Goal: Task Accomplishment & Management: Use online tool/utility

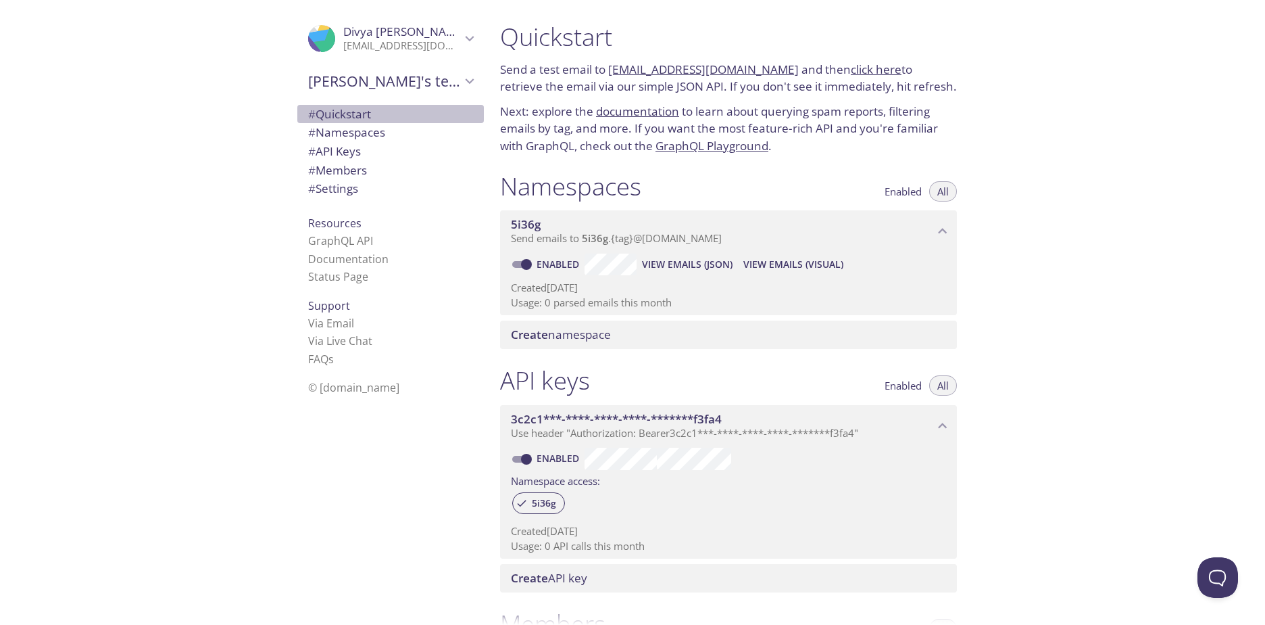
click at [345, 114] on span "# Quickstart" at bounding box center [339, 114] width 63 height 16
click at [351, 128] on span "# Namespaces" at bounding box center [346, 132] width 77 height 16
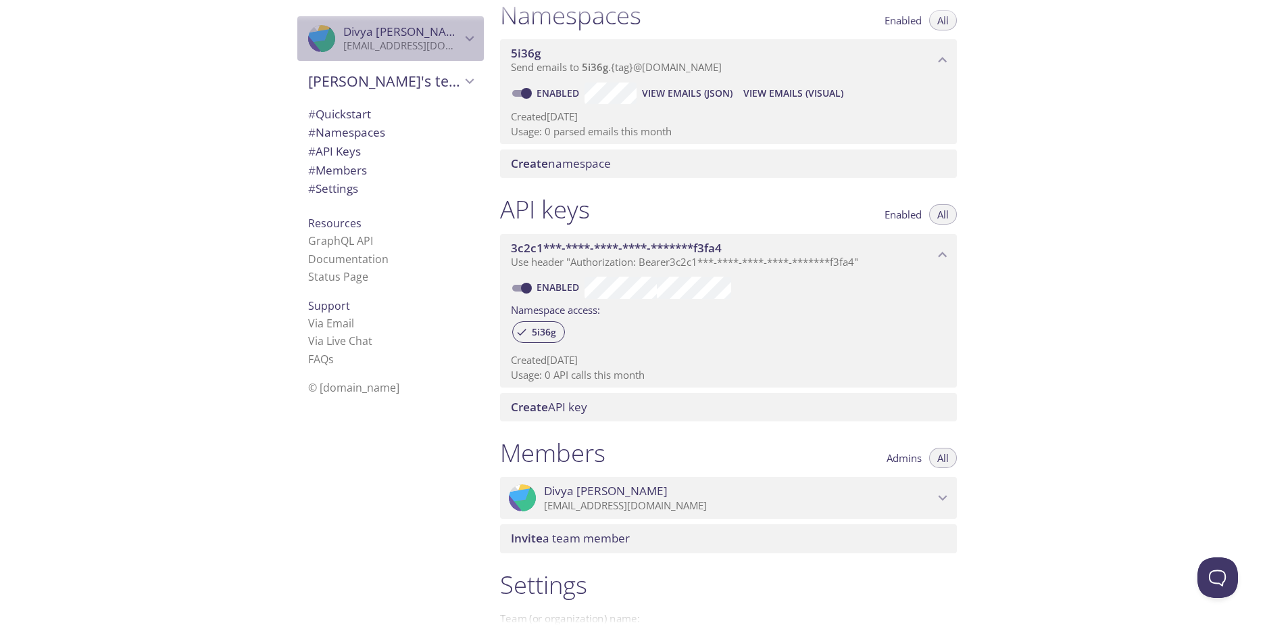
click at [389, 42] on p "divyashrestha042@gmail.com" at bounding box center [402, 46] width 118 height 14
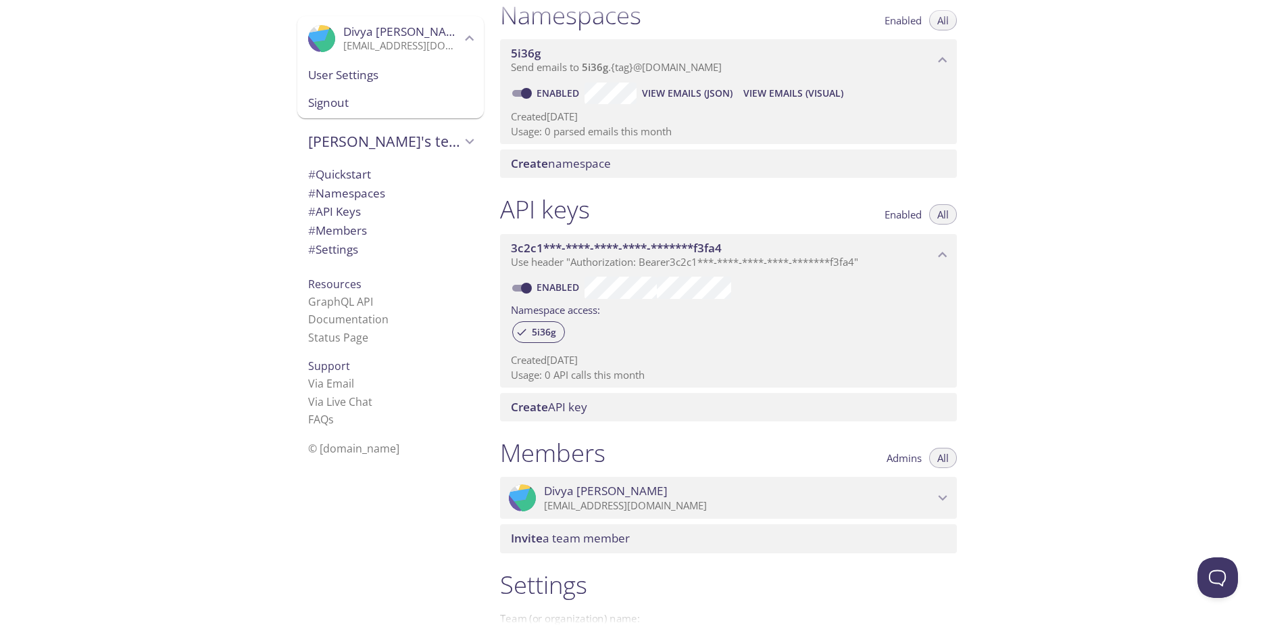
click at [333, 74] on span "User Settings" at bounding box center [390, 75] width 165 height 18
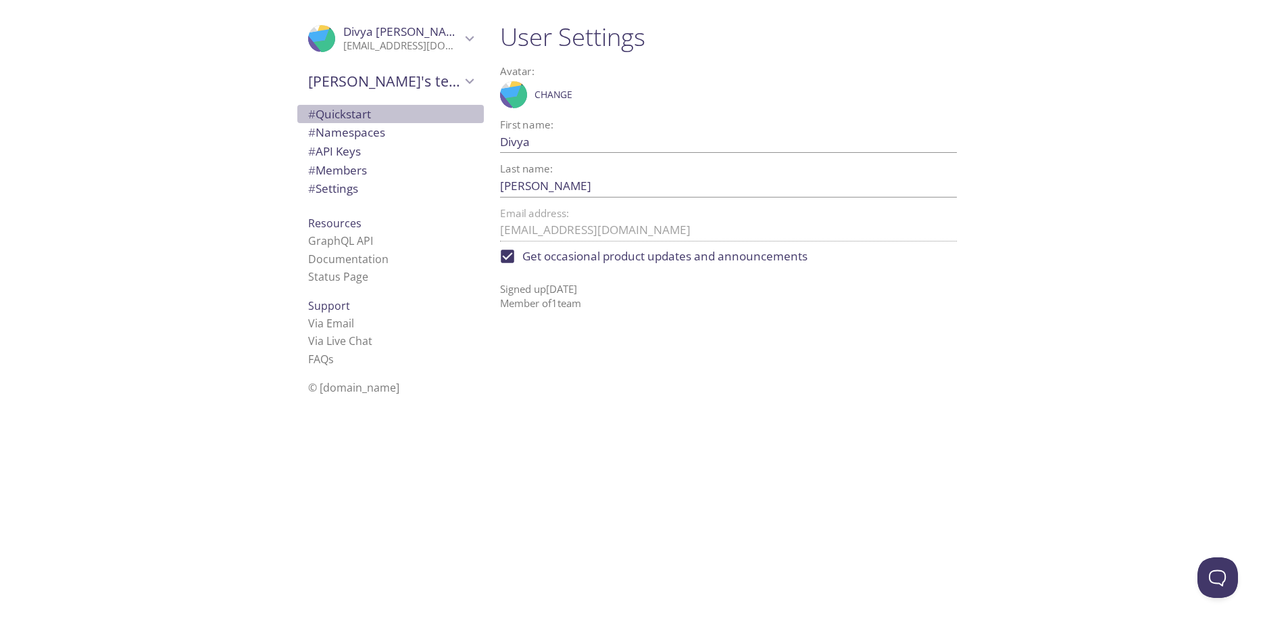
click at [364, 114] on span "# Quickstart" at bounding box center [339, 114] width 63 height 16
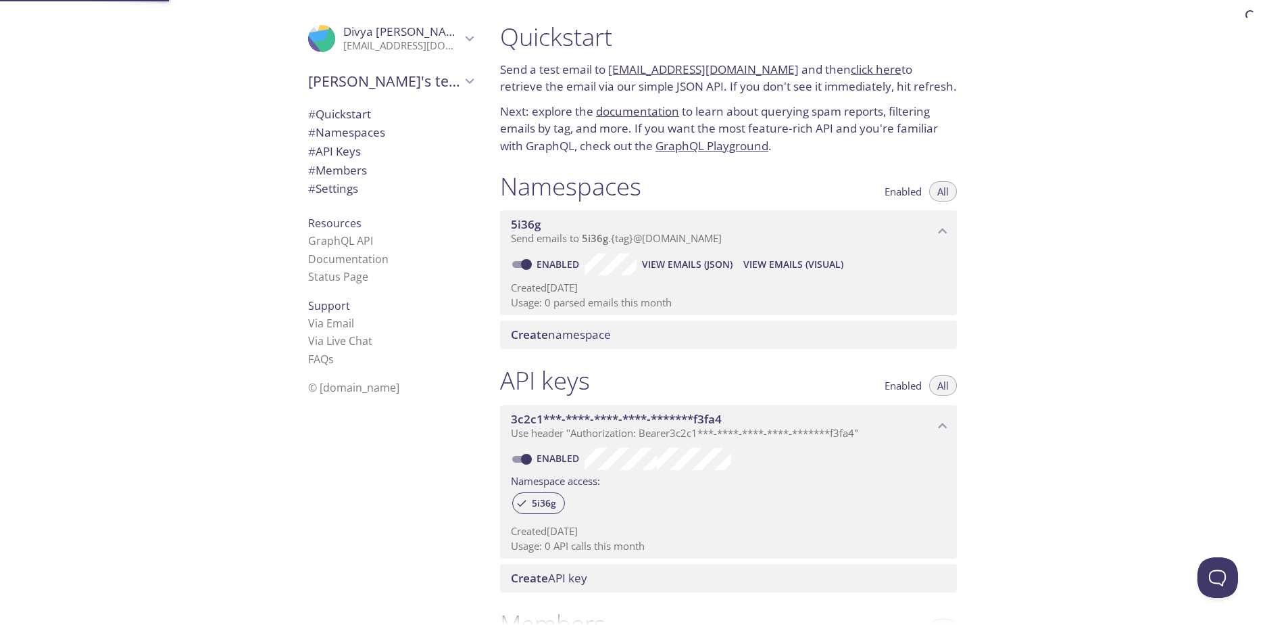
scroll to position [22, 0]
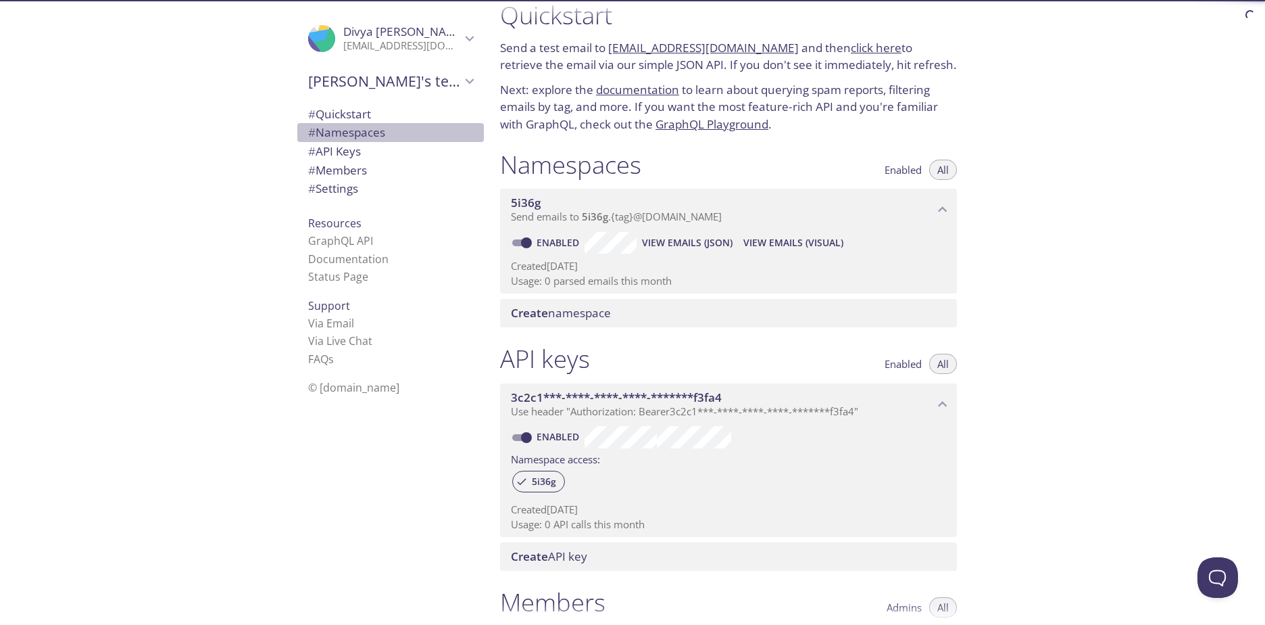
click at [348, 130] on span "# Namespaces" at bounding box center [346, 132] width 77 height 16
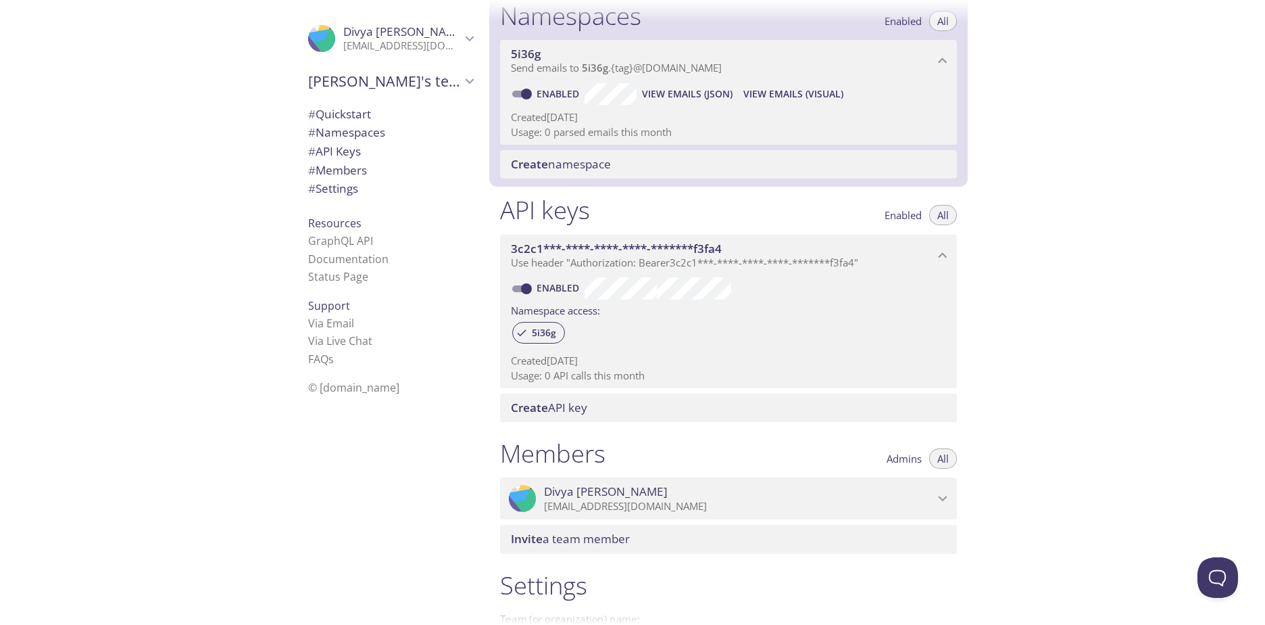
scroll to position [171, 0]
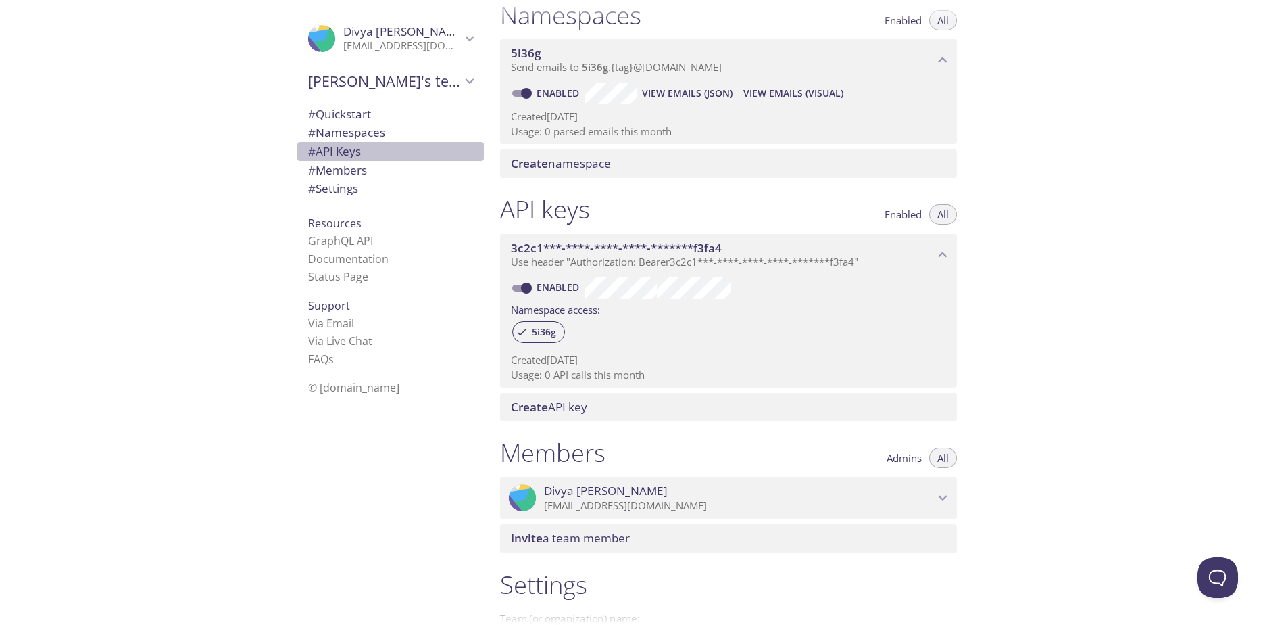
click at [345, 150] on span "# API Keys" at bounding box center [334, 151] width 53 height 16
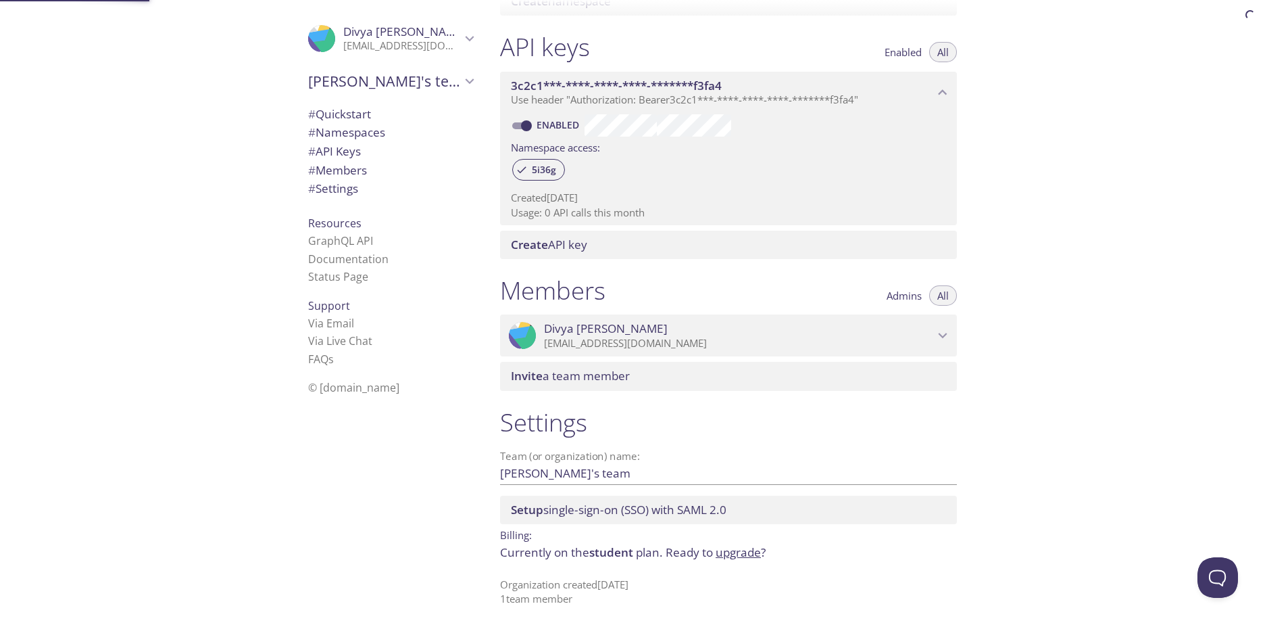
scroll to position [337, 0]
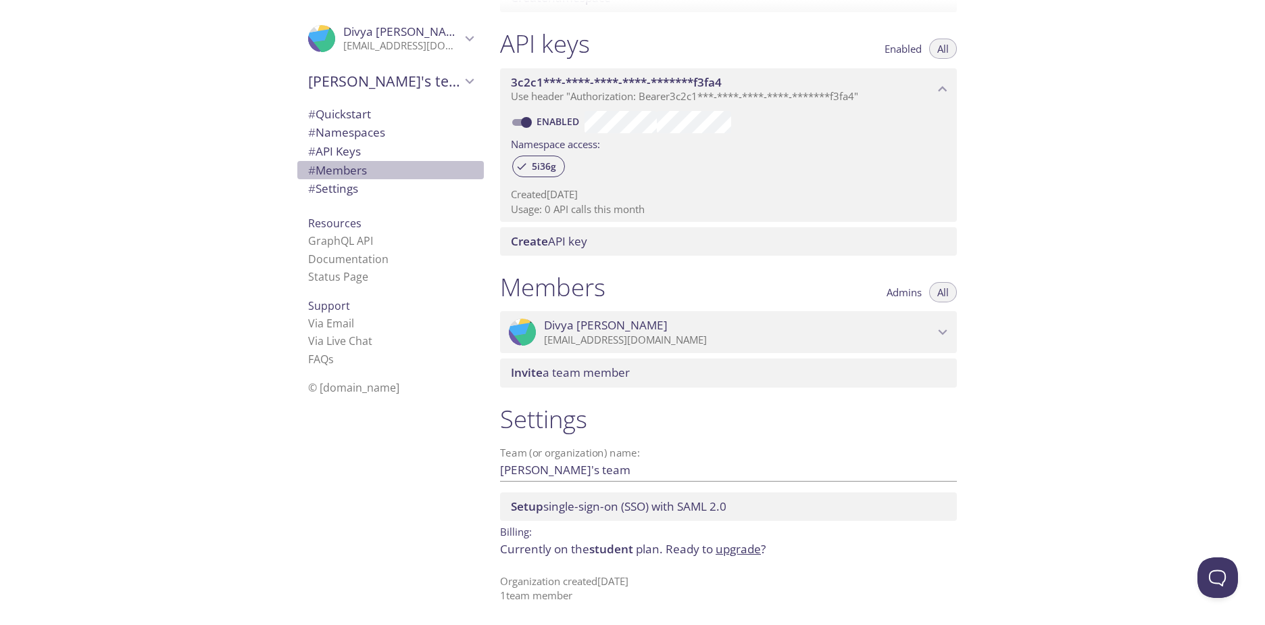
click at [340, 175] on span "# Members" at bounding box center [337, 170] width 59 height 16
click at [339, 190] on span "# Settings" at bounding box center [333, 188] width 50 height 16
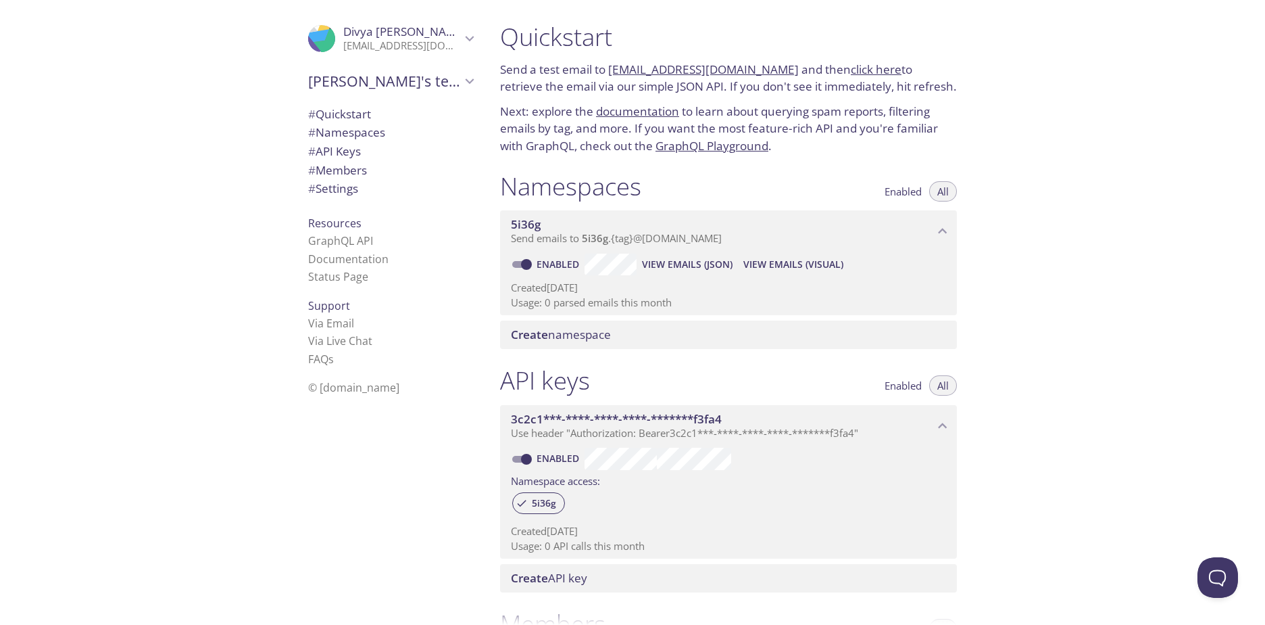
click at [683, 266] on span "View Emails (JSON)" at bounding box center [687, 264] width 91 height 16
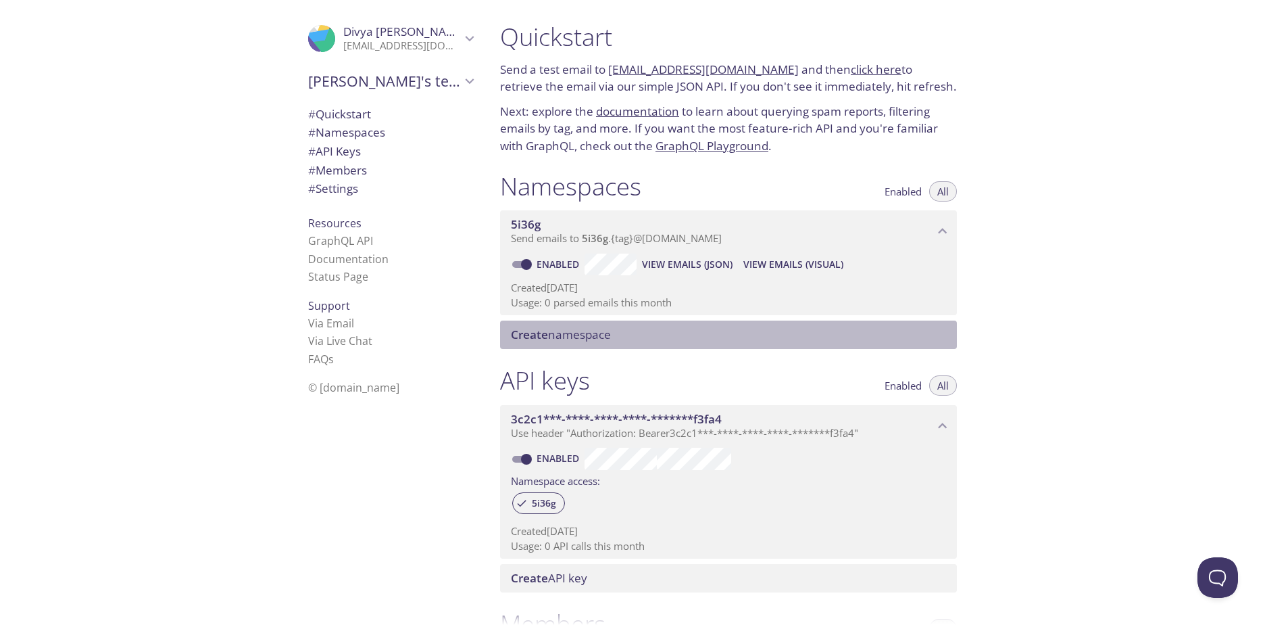
click at [526, 335] on span "Create" at bounding box center [529, 334] width 37 height 16
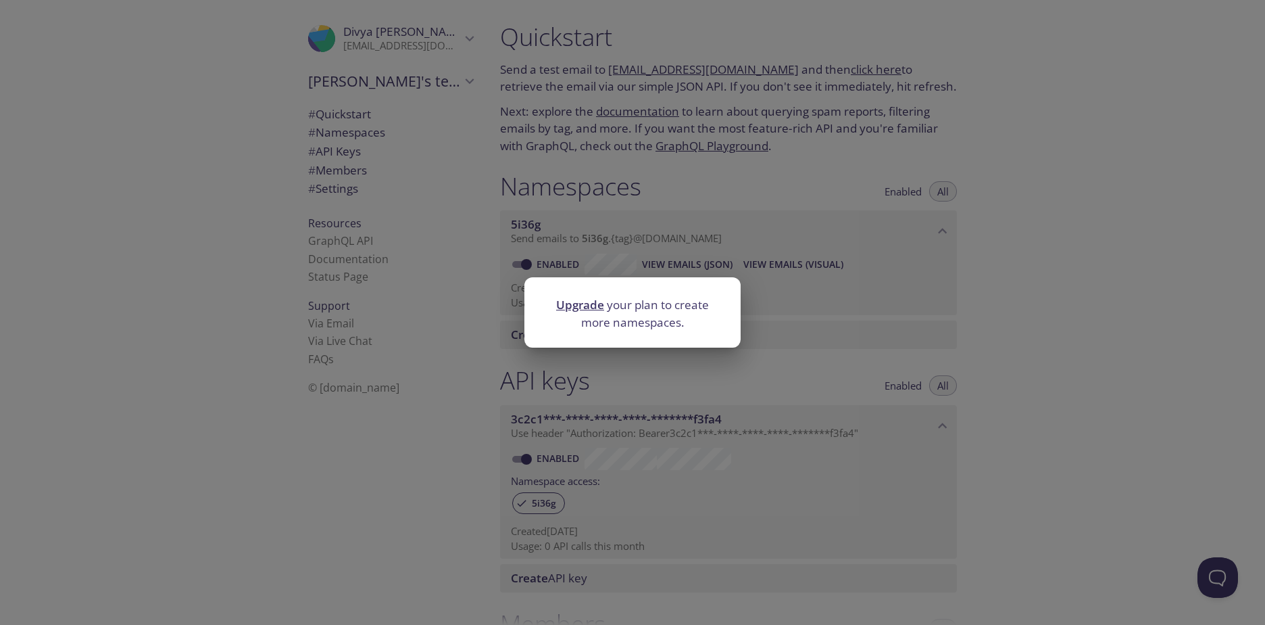
click at [640, 379] on div "Upgrade your plan to create more namespaces." at bounding box center [632, 312] width 1265 height 625
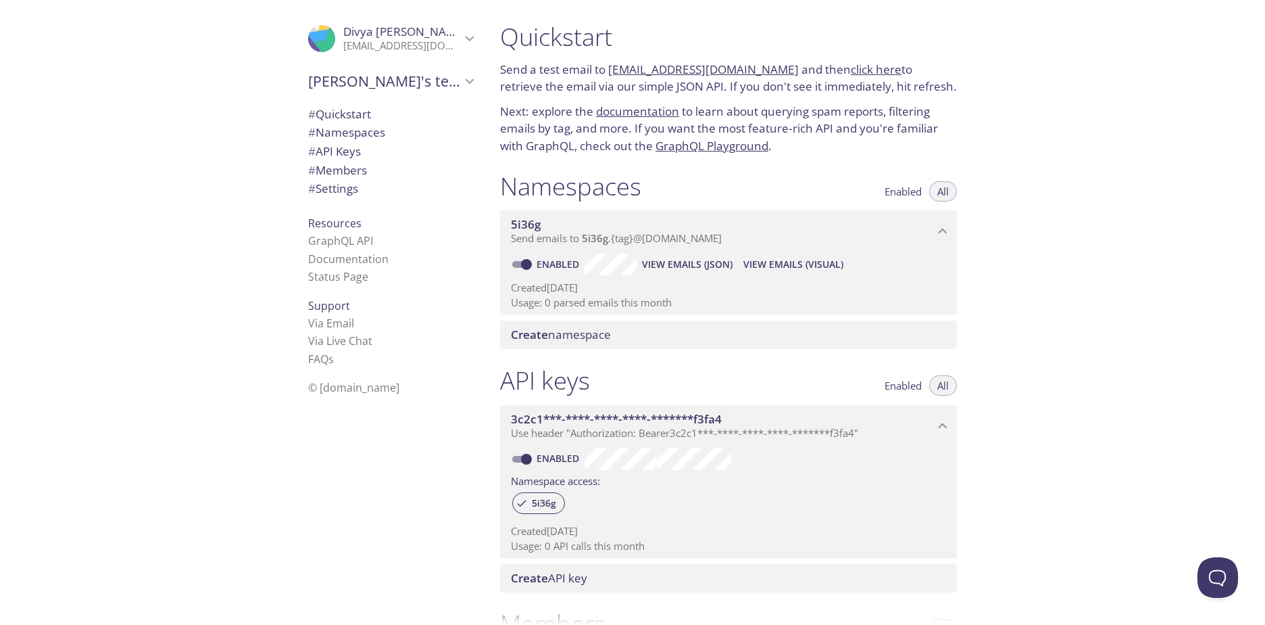
drag, startPoint x: 554, startPoint y: 285, endPoint x: 617, endPoint y: 288, distance: 63.6
click at [617, 288] on p "Created 28 Sep 2025" at bounding box center [728, 288] width 435 height 14
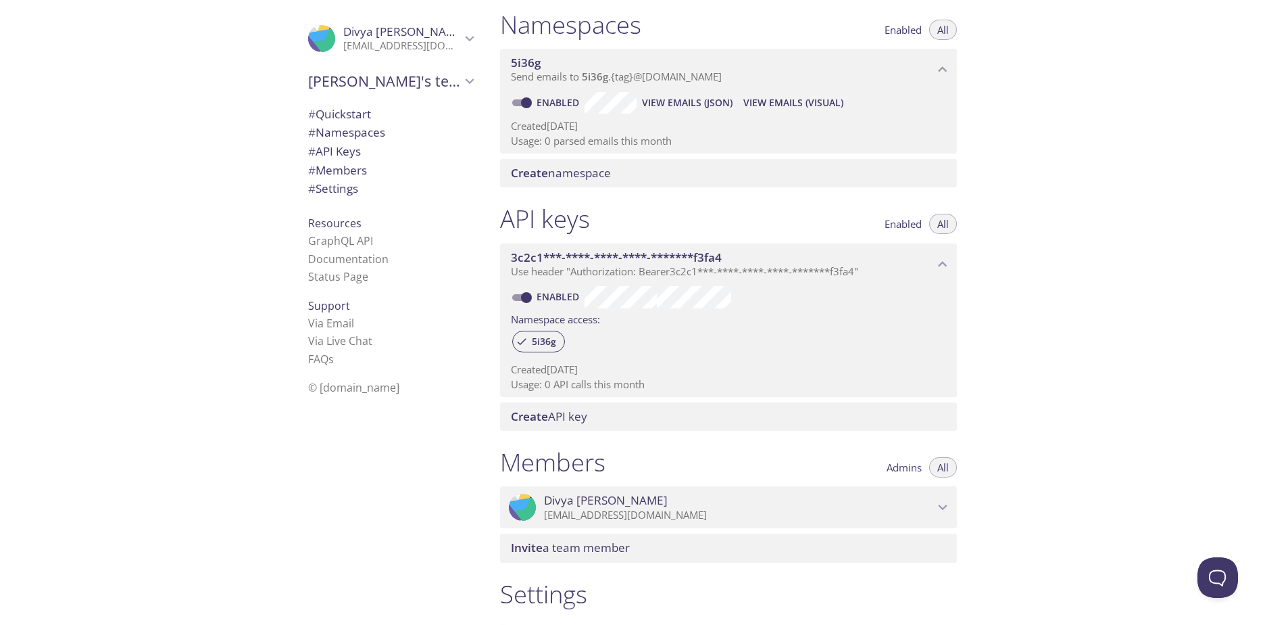
scroll to position [162, 0]
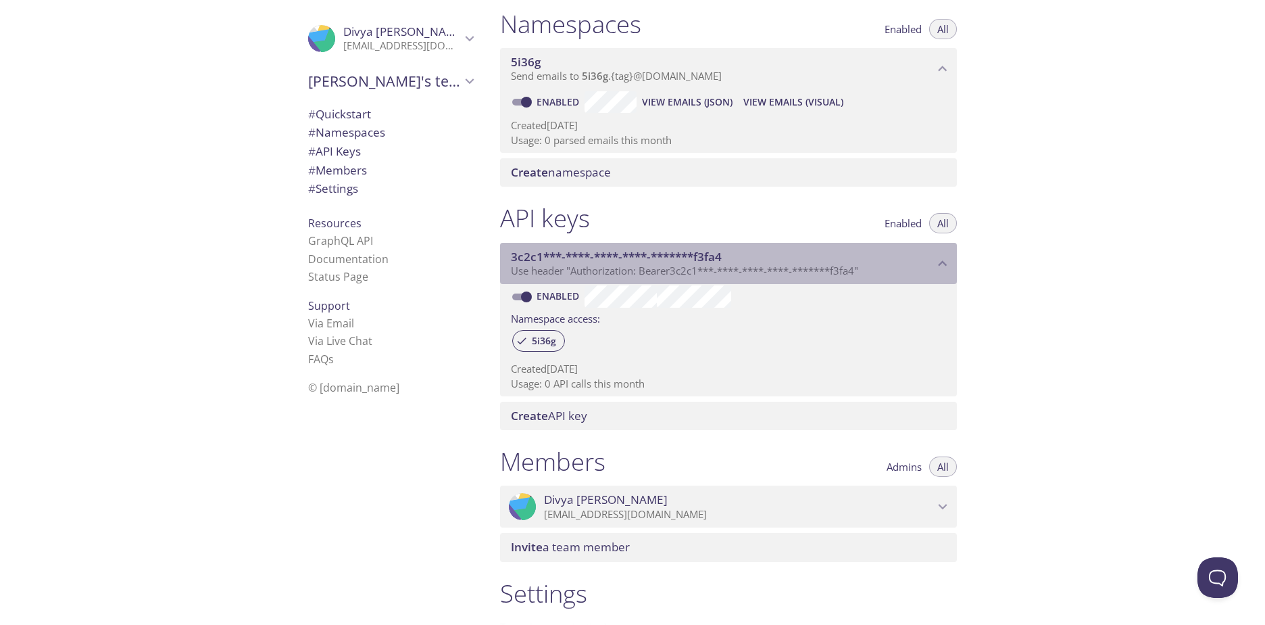
click at [735, 265] on span "Use header "Authorization: Bearer 3c2c1***-****-****-****-*******f3fa4 "" at bounding box center [684, 271] width 347 height 14
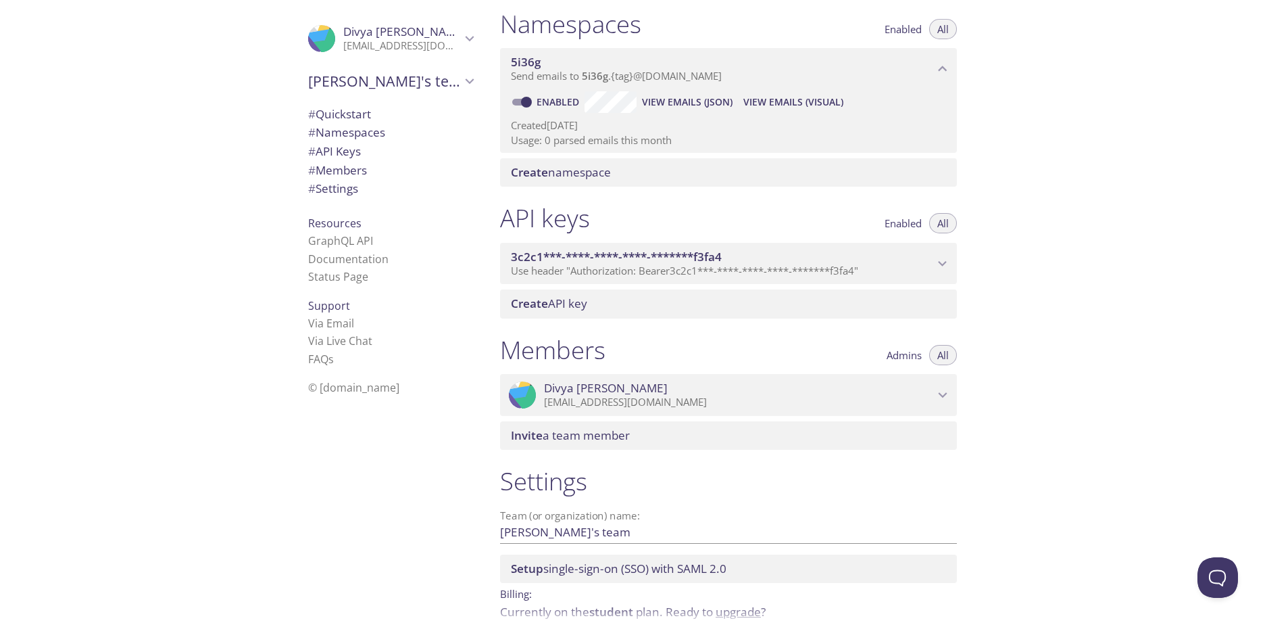
click at [735, 265] on span "Use header "Authorization: Bearer 3c2c1***-****-****-****-*******f3fa4 "" at bounding box center [684, 271] width 347 height 14
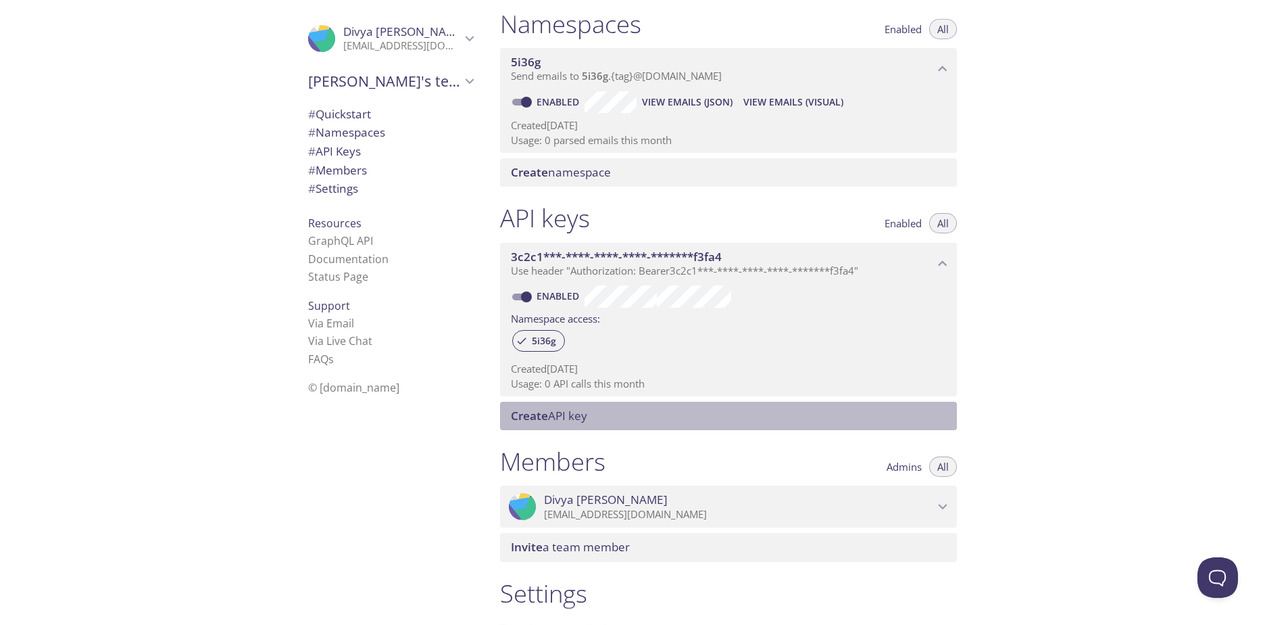
click at [552, 414] on span "Create API key" at bounding box center [549, 416] width 76 height 16
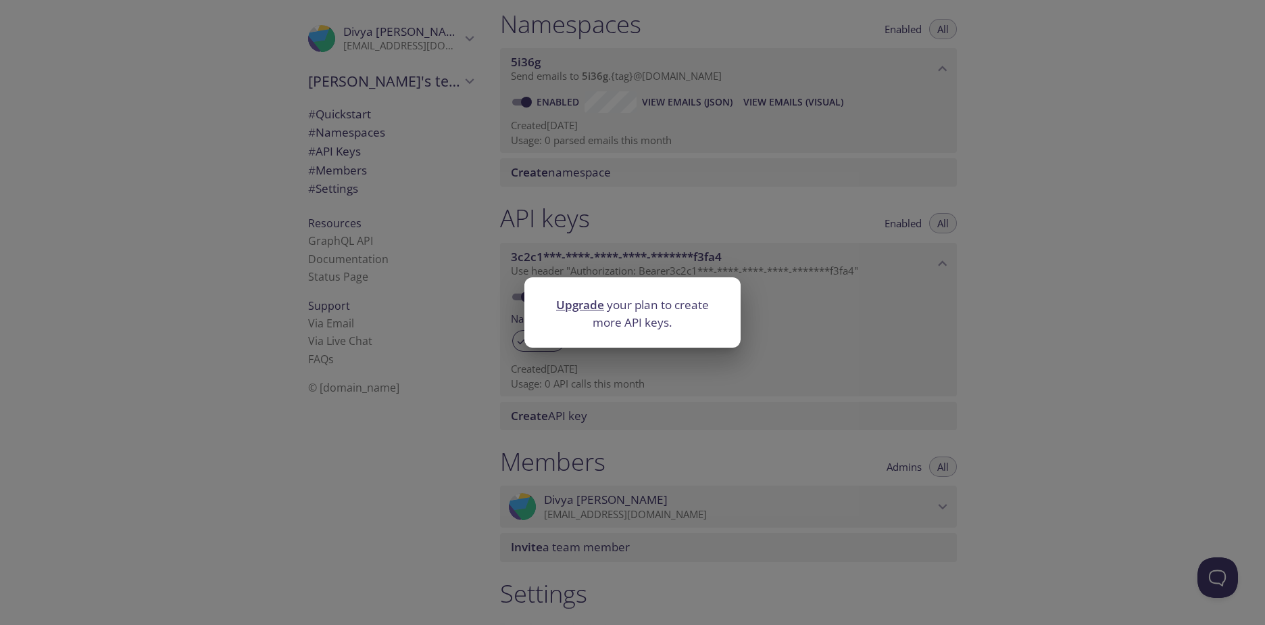
click at [723, 383] on div "Upgrade your plan to create more API keys." at bounding box center [632, 312] width 1265 height 625
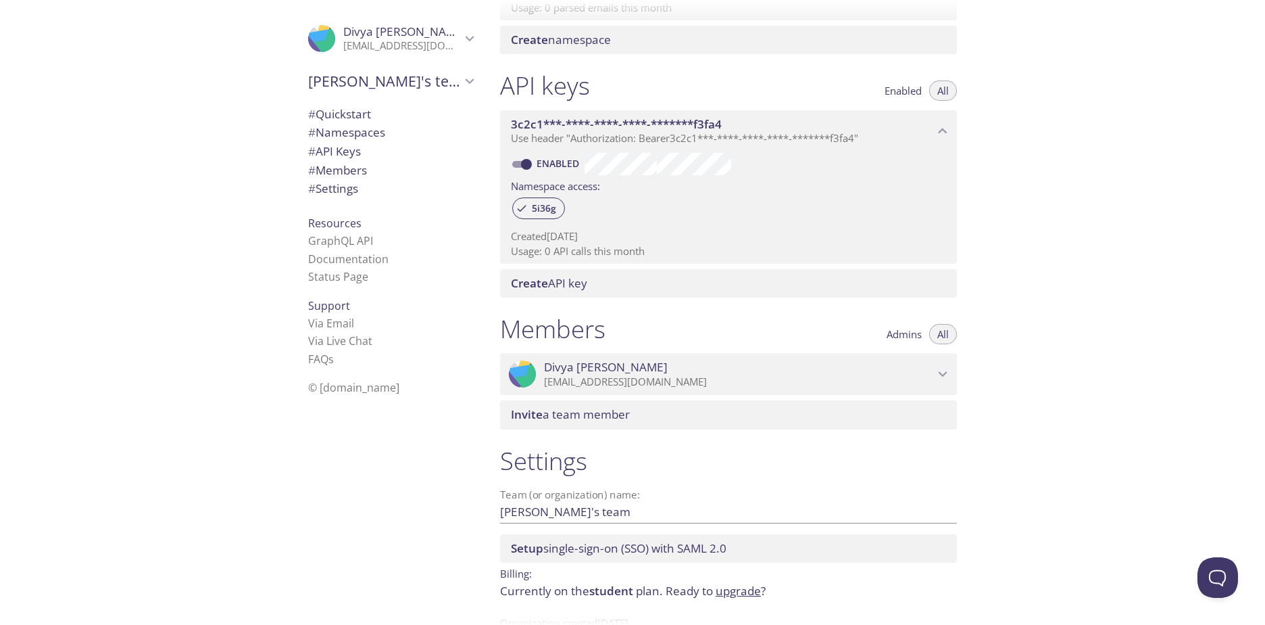
scroll to position [316, 0]
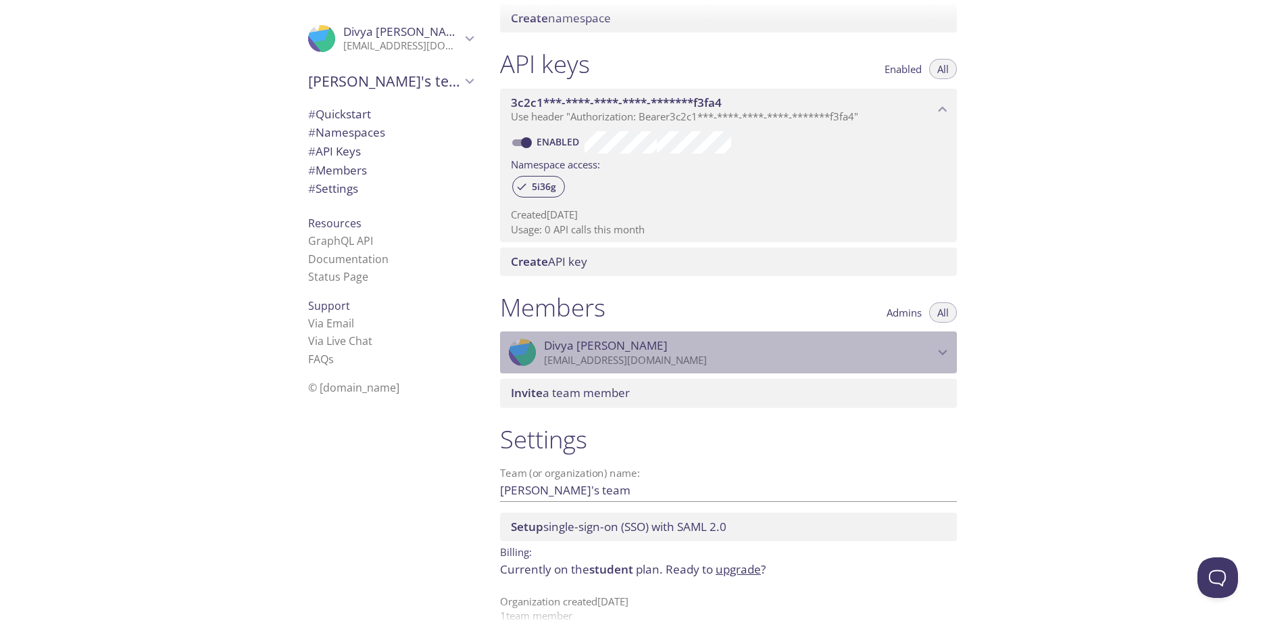
click at [925, 356] on p "divyashrestha042@gmail.com" at bounding box center [739, 361] width 390 height 14
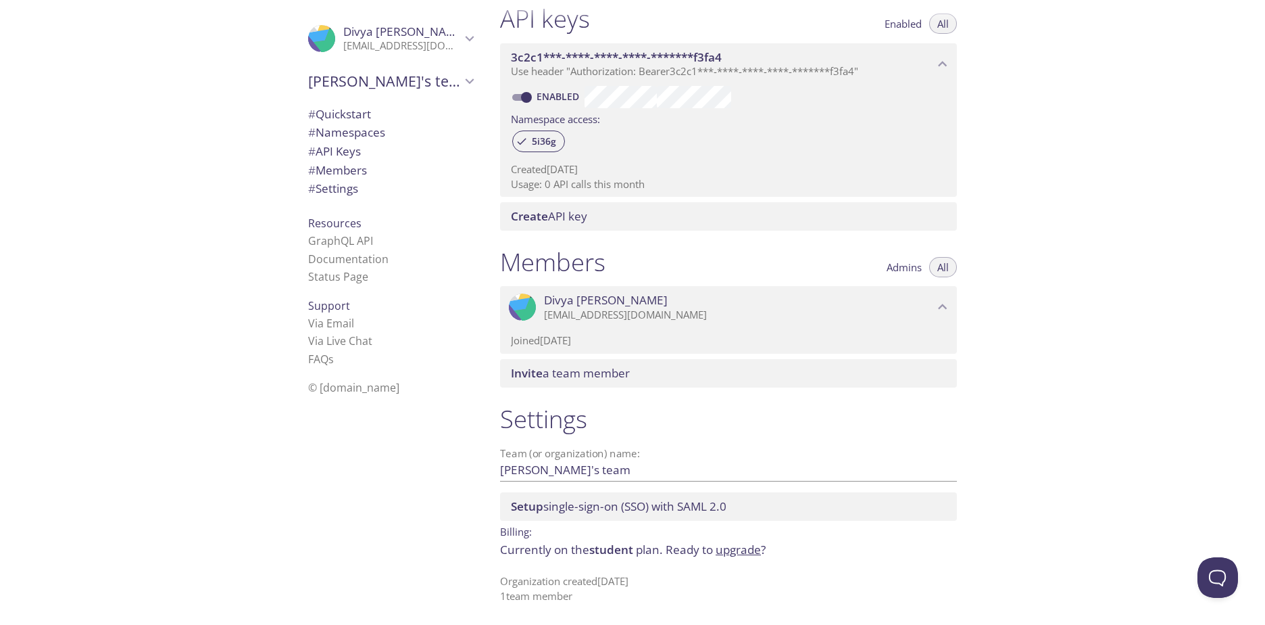
scroll to position [0, 0]
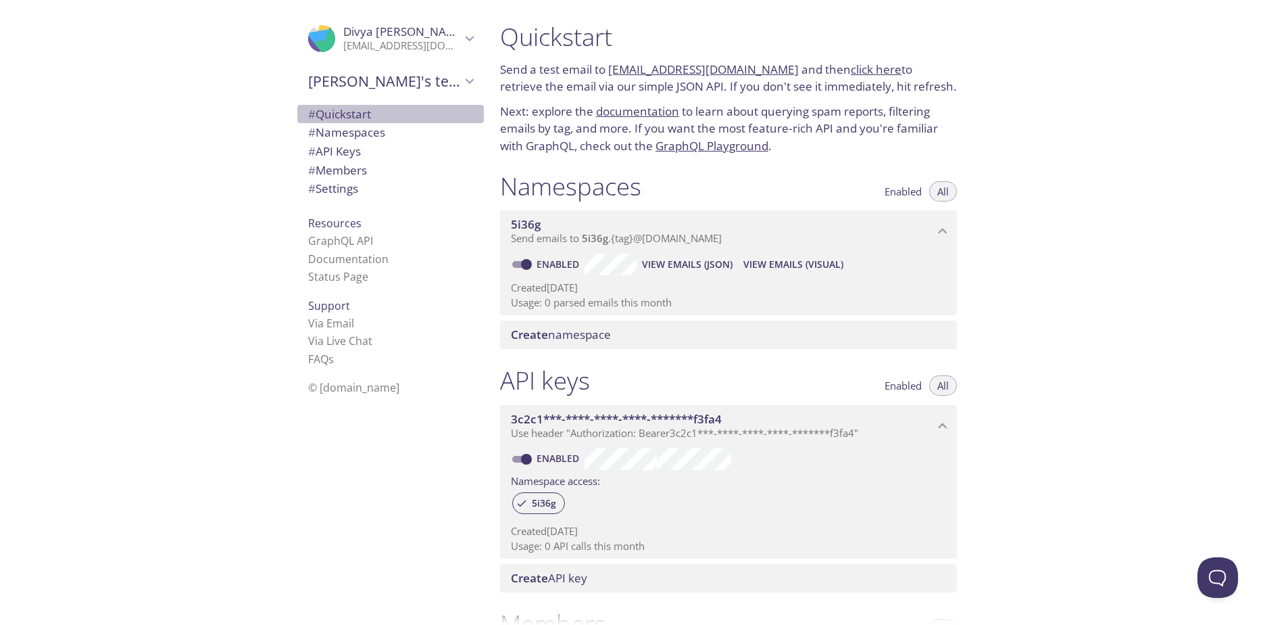
click at [360, 114] on span "# Quickstart" at bounding box center [339, 114] width 63 height 16
